Goal: Task Accomplishment & Management: Manage account settings

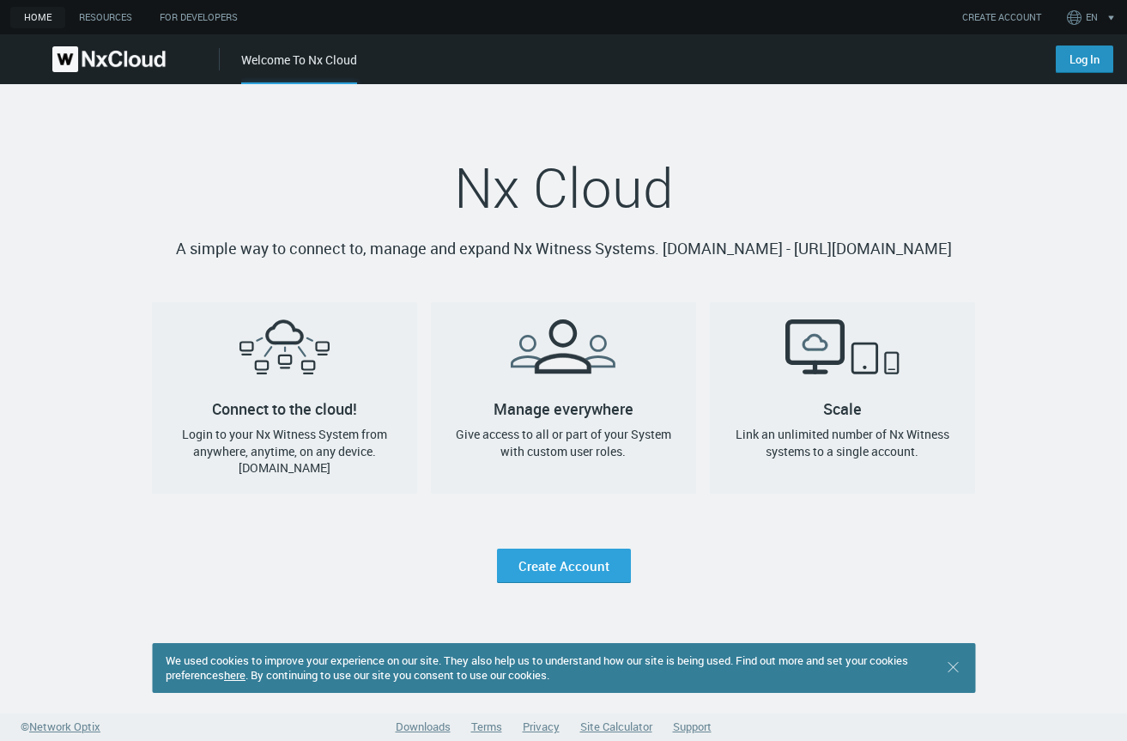
click at [1110, 56] on link "Log In" at bounding box center [1085, 59] width 58 height 27
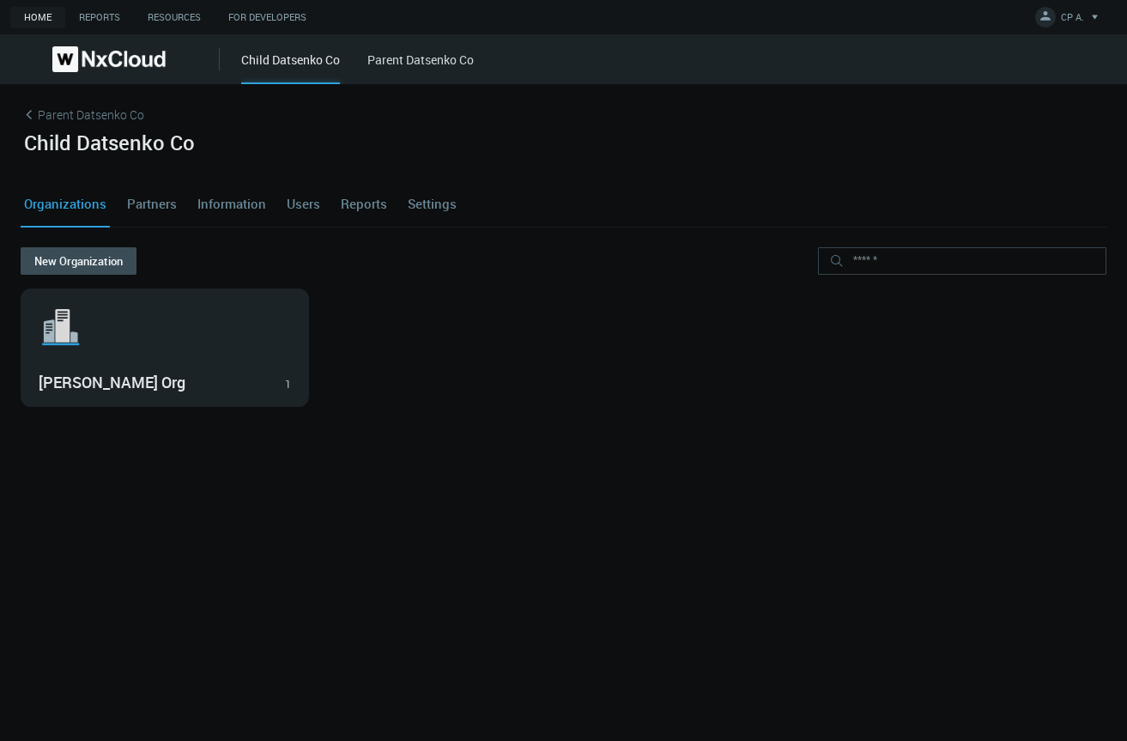
click at [427, 204] on link "Settings" at bounding box center [432, 203] width 56 height 46
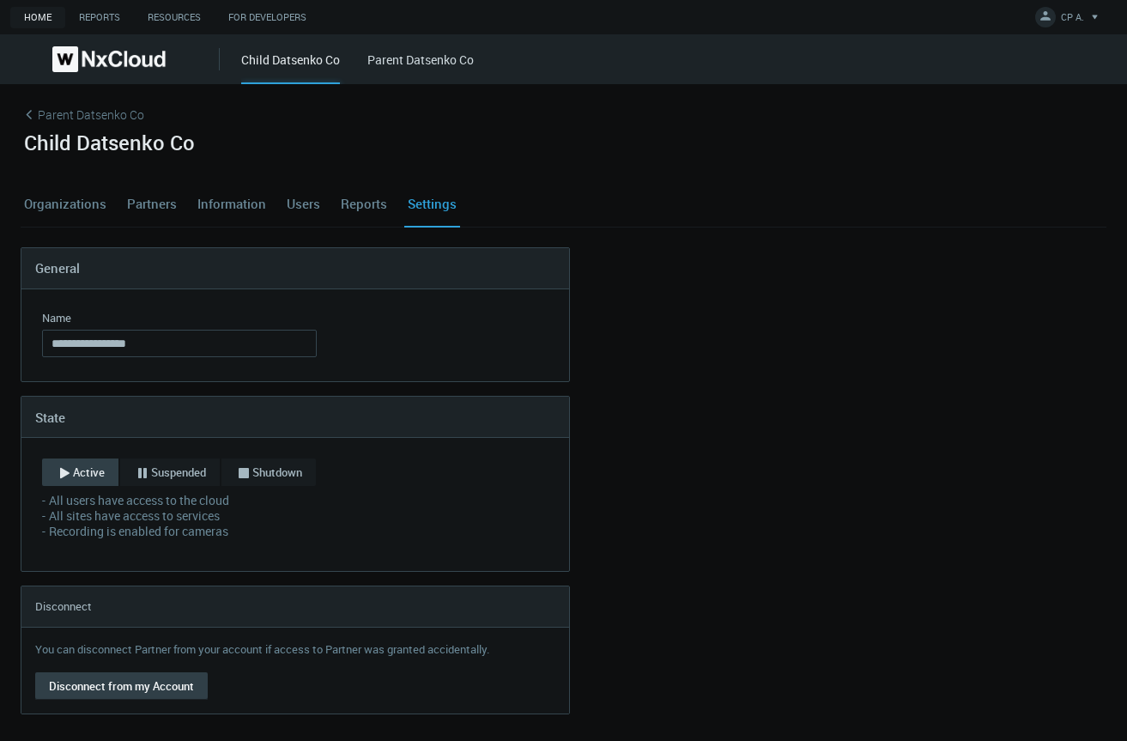
click at [106, 689] on button "Disconnect from my Account" at bounding box center [121, 685] width 173 height 27
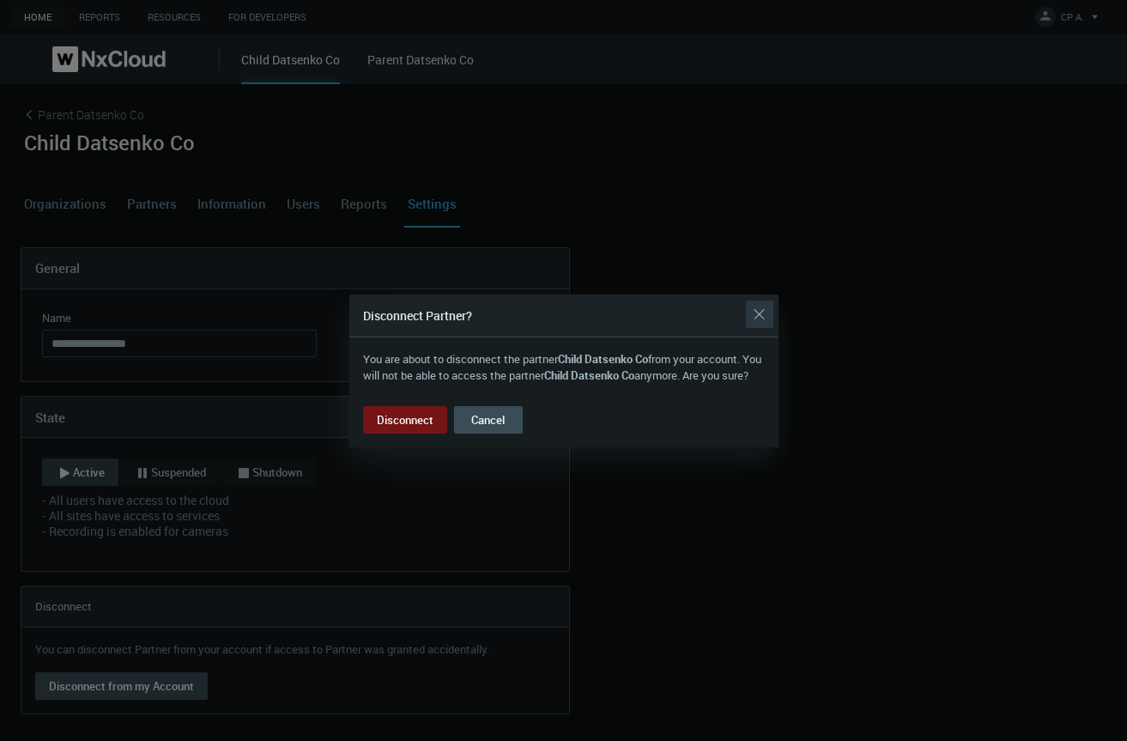
click at [771, 301] on div "Close" at bounding box center [759, 314] width 27 height 34
